Goal: Task Accomplishment & Management: Complete application form

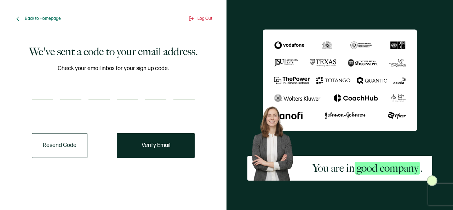
click at [47, 89] on input "number" at bounding box center [42, 92] width 21 height 14
type input "1"
type input "3"
type input "4"
type input "0"
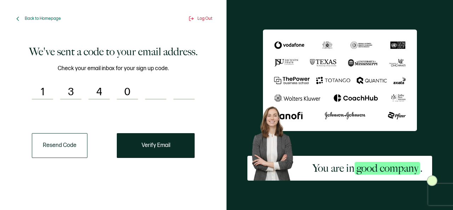
type input "4"
type input "9"
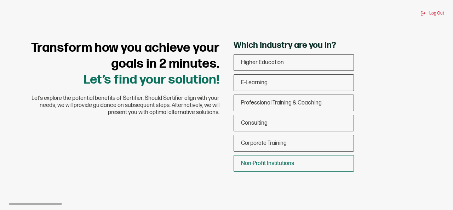
click at [289, 164] on span "Non-Profit Institutions" at bounding box center [267, 163] width 53 height 7
click at [0, 0] on input "Non-Profit Institutions" at bounding box center [0, 0] width 0 height 0
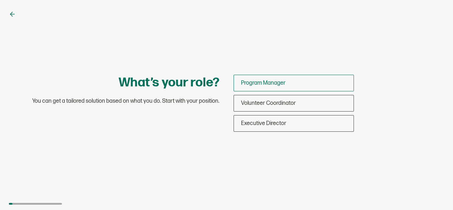
click at [286, 85] on div "Program Manager" at bounding box center [294, 83] width 120 height 17
click at [0, 0] on input "Program Manager" at bounding box center [0, 0] width 0 height 0
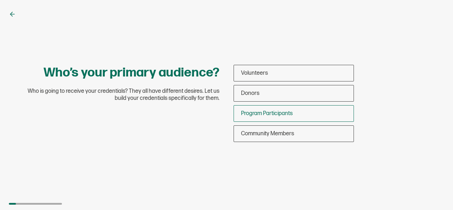
click at [278, 111] on span "Program Participants" at bounding box center [267, 113] width 52 height 7
click at [0, 0] on input "Program Participants" at bounding box center [0, 0] width 0 height 0
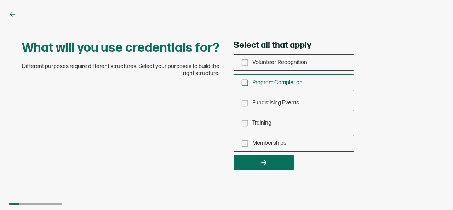
click at [289, 81] on span "Program Completion" at bounding box center [277, 82] width 50 height 7
click at [0, 0] on input "Program Completion" at bounding box center [0, 0] width 0 height 0
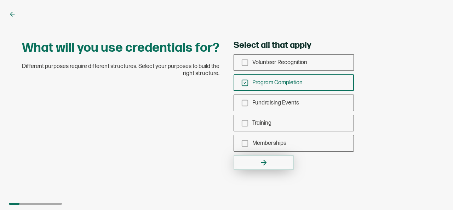
click at [268, 161] on button "button" at bounding box center [263, 162] width 60 height 15
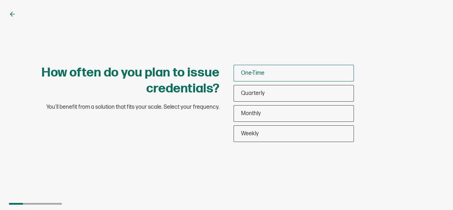
click at [273, 77] on div "One-Time" at bounding box center [294, 73] width 120 height 17
click at [0, 0] on input "One-Time" at bounding box center [0, 0] width 0 height 0
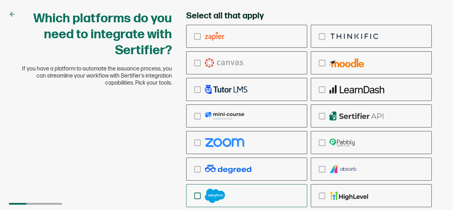
click at [209, 193] on img "checkbox-group" at bounding box center [215, 195] width 20 height 14
click at [0, 0] on input "checkbox-group" at bounding box center [0, 0] width 0 height 0
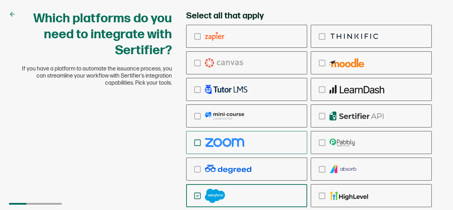
click at [228, 139] on img "checkbox-group" at bounding box center [224, 142] width 39 height 9
click at [0, 0] on input "checkbox-group" at bounding box center [0, 0] width 0 height 0
click at [161, 73] on span "If you have a platform to automate the issuance process, you can streamline you…" at bounding box center [96, 75] width 151 height 21
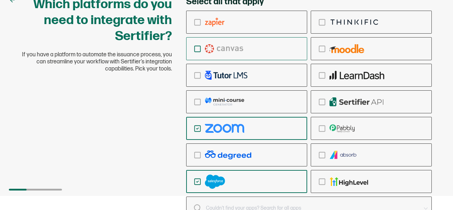
scroll to position [17, 0]
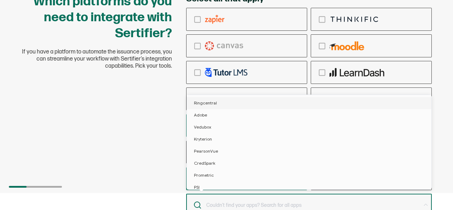
click at [142, 163] on div "Which platforms do you need to integrate with Sertifier? If you have a platform…" at bounding box center [226, 114] width 424 height 241
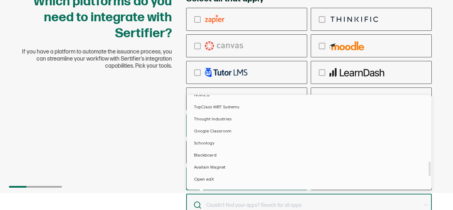
scroll to position [512, 0]
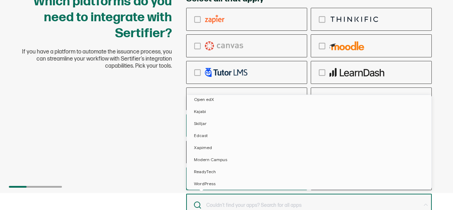
click at [246, 200] on input "text" at bounding box center [312, 205] width 214 height 10
click at [229, 178] on li "WordPress" at bounding box center [310, 184] width 247 height 12
click at [237, 204] on icon at bounding box center [239, 204] width 5 height 5
click at [157, 190] on div "Which platforms do you need to integrate with Sertifier? If you have a platform…" at bounding box center [226, 114] width 424 height 241
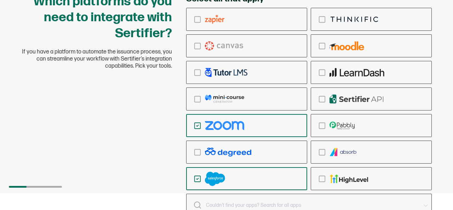
click at [47, 186] on div at bounding box center [35, 187] width 53 height 2
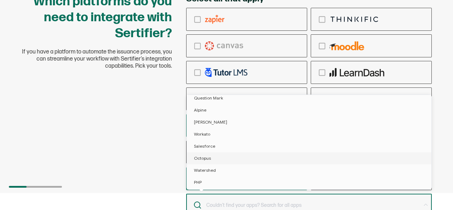
scroll to position [137, 0]
click at [145, 88] on div "Which platforms do you need to integrate with Sertifier? If you have a platform…" at bounding box center [226, 114] width 424 height 241
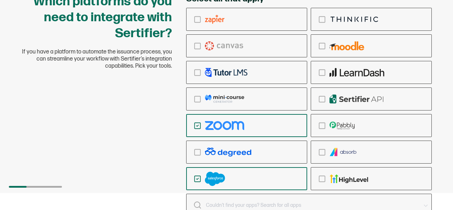
click at [241, 128] on img "checkbox-group" at bounding box center [224, 125] width 39 height 9
click at [0, 0] on input "checkbox-group" at bounding box center [0, 0] width 0 height 0
click at [199, 123] on rect "checkbox-group" at bounding box center [197, 125] width 6 height 6
click at [0, 0] on input "checkbox-group" at bounding box center [0, 0] width 0 height 0
click at [173, 93] on div "Which platforms do you need to integrate with Sertifier? If you have a platform…" at bounding box center [226, 114] width 424 height 241
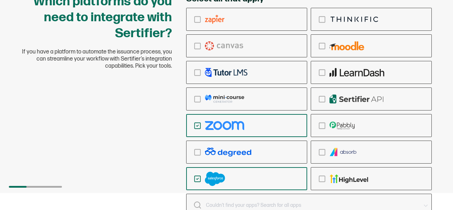
click at [173, 93] on div "Which platforms do you need to integrate with Sertifier? If you have a platform…" at bounding box center [226, 114] width 424 height 241
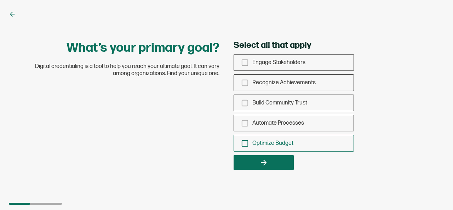
click at [263, 150] on div "Optimize Budget" at bounding box center [294, 143] width 120 height 17
click at [0, 0] on input "Optimize Budget" at bounding box center [0, 0] width 0 height 0
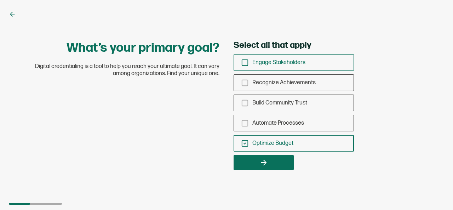
click at [289, 60] on span "Engage Stakeholders" at bounding box center [278, 62] width 53 height 7
click at [0, 0] on input "Engage Stakeholders" at bounding box center [0, 0] width 0 height 0
click at [255, 142] on span "Optimize Budget" at bounding box center [272, 143] width 41 height 7
click at [0, 0] on input "Optimize Budget" at bounding box center [0, 0] width 0 height 0
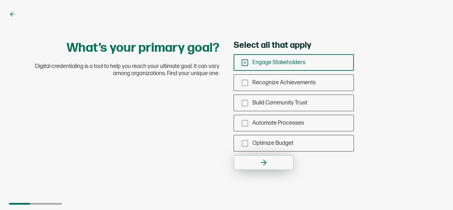
click at [274, 161] on button "button" at bounding box center [263, 162] width 60 height 15
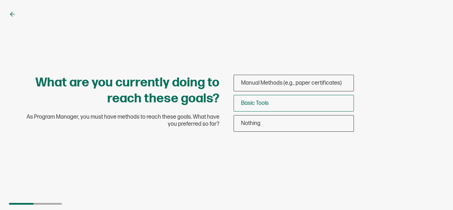
click at [272, 109] on div "Basic Tools" at bounding box center [294, 103] width 120 height 17
click at [0, 0] on input "Basic Tools" at bounding box center [0, 0] width 0 height 0
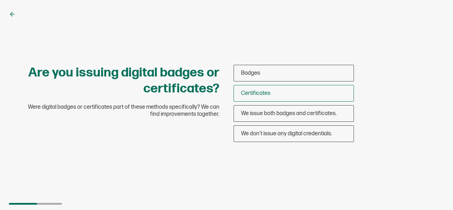
click at [279, 98] on div "Certificates" at bounding box center [294, 93] width 120 height 17
click at [0, 0] on input "Certificates" at bounding box center [0, 0] width 0 height 0
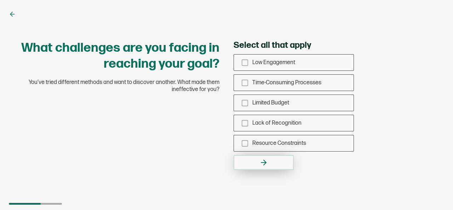
click at [269, 161] on button "button" at bounding box center [263, 162] width 60 height 15
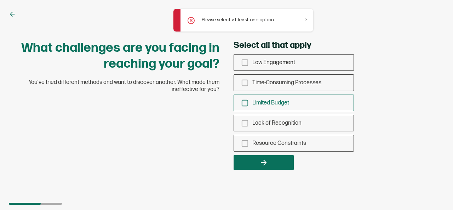
click at [304, 100] on div "Limited Budget" at bounding box center [294, 102] width 120 height 17
click at [0, 0] on input "Limited Budget" at bounding box center [0, 0] width 0 height 0
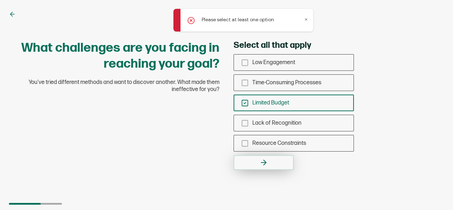
click at [275, 167] on button "button" at bounding box center [263, 162] width 60 height 15
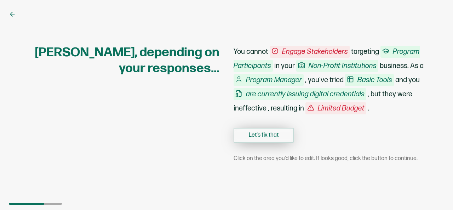
click at [272, 140] on button "Let's fix that" at bounding box center [263, 135] width 60 height 15
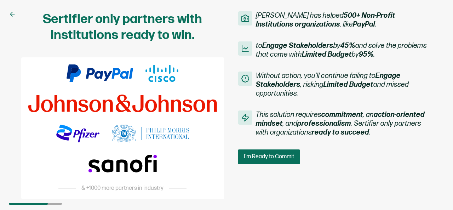
click at [16, 14] on icon at bounding box center [12, 14] width 7 height 7
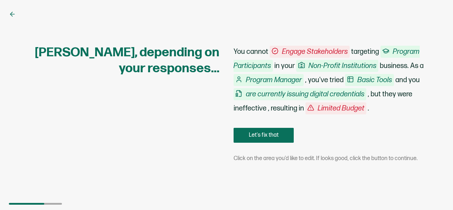
click at [16, 14] on icon at bounding box center [12, 14] width 7 height 7
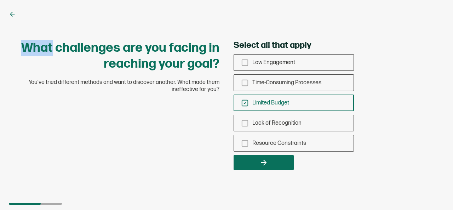
click at [16, 14] on icon at bounding box center [12, 14] width 7 height 7
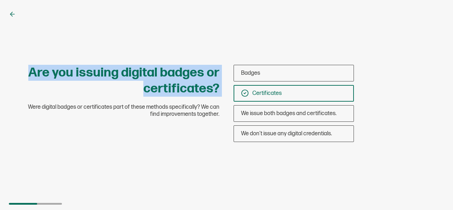
click at [16, 14] on icon at bounding box center [12, 14] width 7 height 7
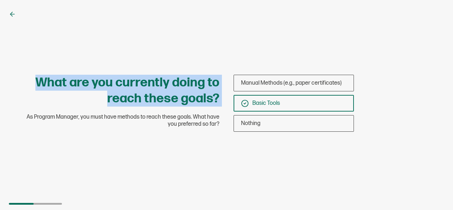
click at [16, 14] on icon at bounding box center [12, 14] width 7 height 7
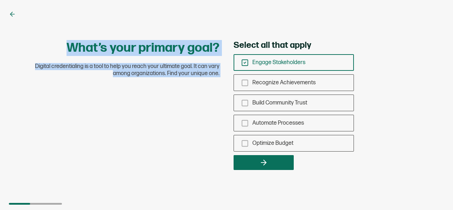
drag, startPoint x: 16, startPoint y: 14, endPoint x: 6, endPoint y: -7, distance: 23.7
click at [6, 0] on html "What’s your primary goal? Digital credentialing is a tool to help you reach you…" at bounding box center [226, 105] width 453 height 210
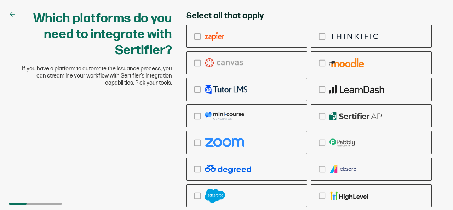
click at [12, 16] on icon at bounding box center [11, 14] width 2 height 4
click at [197, 190] on div "checkbox-group" at bounding box center [246, 195] width 120 height 17
click at [0, 0] on input "checkbox-group" at bounding box center [0, 0] width 0 height 0
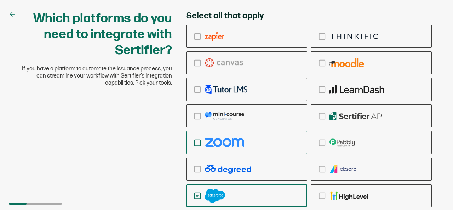
click at [193, 141] on div "checkbox-group" at bounding box center [246, 142] width 120 height 17
click at [0, 0] on input "checkbox-group" at bounding box center [0, 0] width 0 height 0
click at [430, 4] on div "Which platforms do you need to integrate with Sertifier? If you have a platform…" at bounding box center [226, 105] width 453 height 210
